Goal: Check status

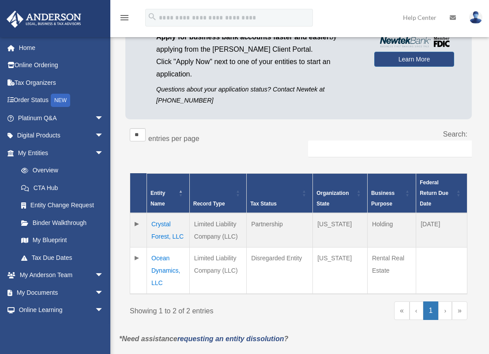
scroll to position [88, 0]
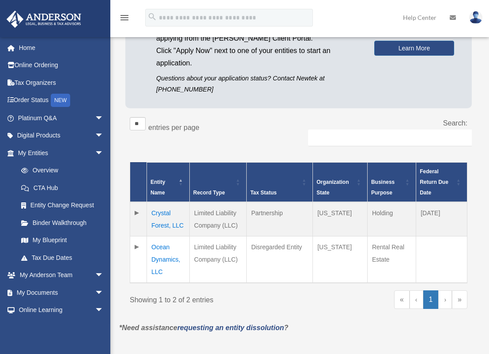
click at [166, 214] on td "Crystal Forest, LLC" at bounding box center [168, 219] width 43 height 34
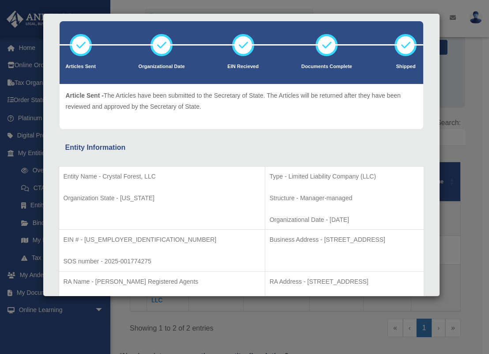
scroll to position [0, 0]
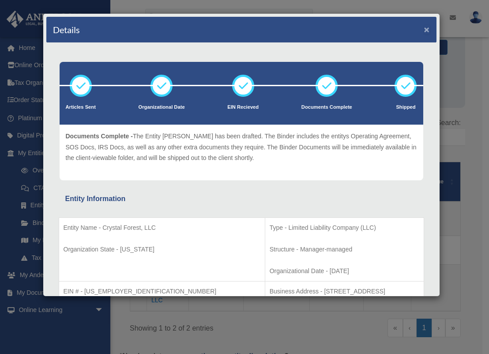
click at [424, 30] on button "×" at bounding box center [427, 29] width 6 height 9
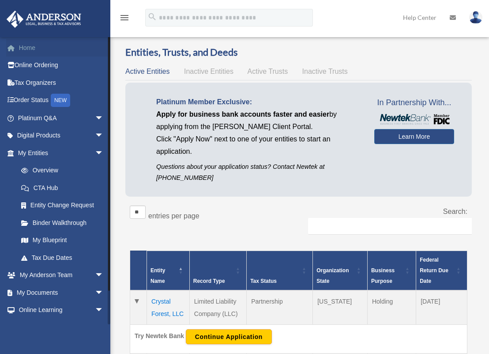
click at [27, 45] on link "Home" at bounding box center [61, 48] width 111 height 18
click at [28, 49] on link "Home" at bounding box center [61, 48] width 111 height 18
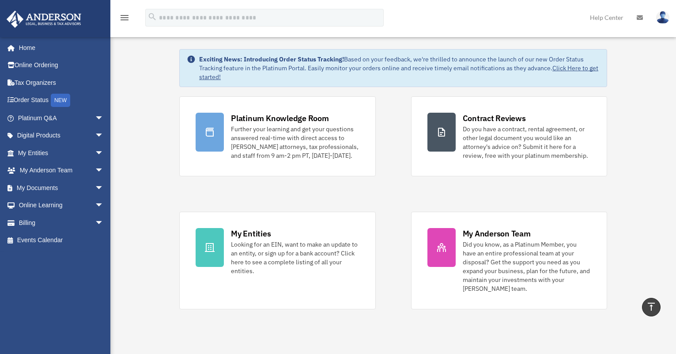
scroll to position [7, 0]
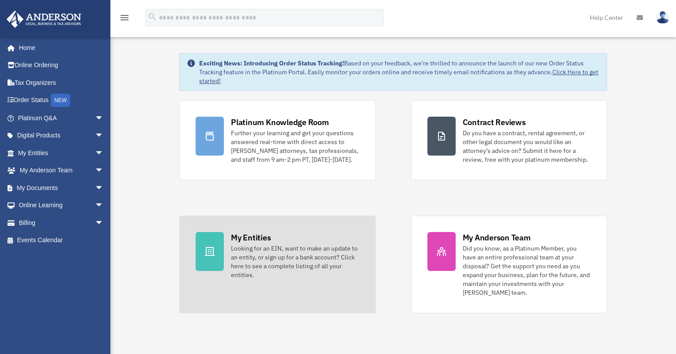
click at [289, 250] on div "Looking for an EIN, want to make an update to an entity, or sign up for a bank …" at bounding box center [295, 261] width 128 height 35
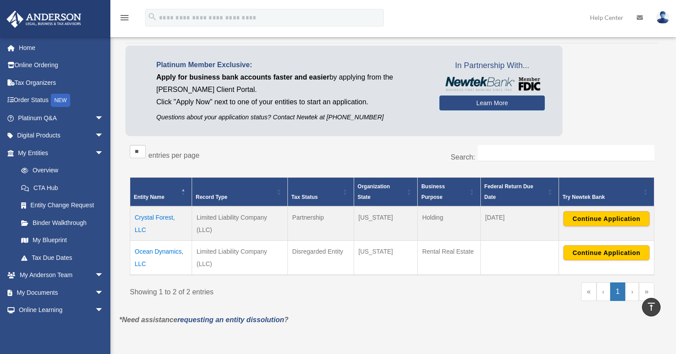
scroll to position [44, 0]
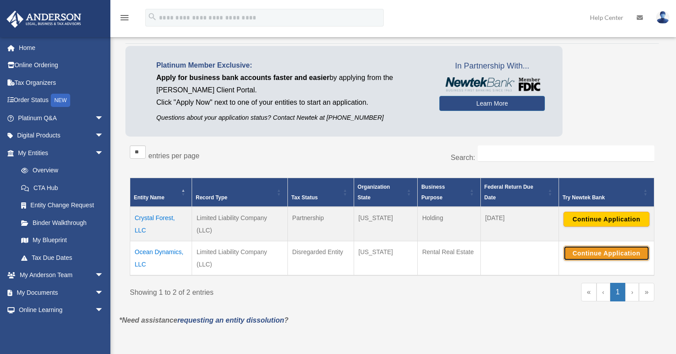
click at [587, 253] on button "Continue Application" at bounding box center [606, 253] width 86 height 15
